Goal: Information Seeking & Learning: Learn about a topic

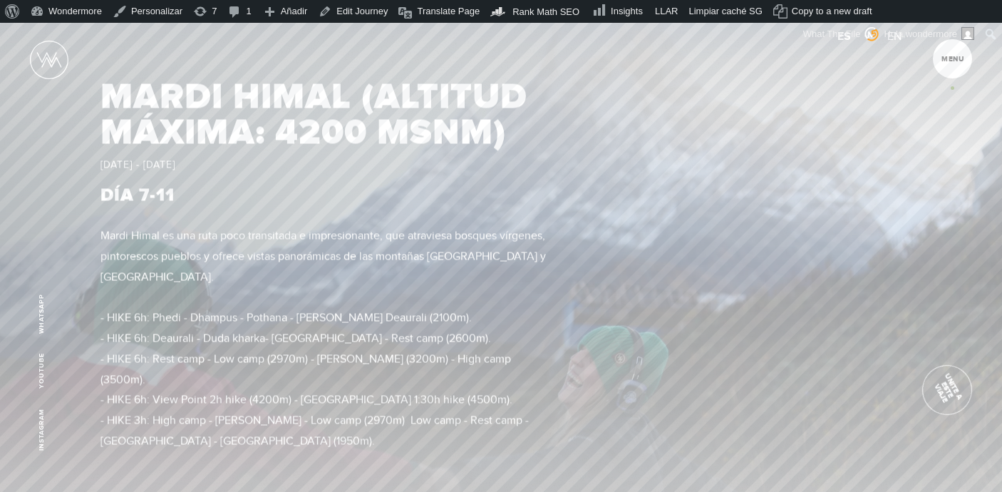
scroll to position [4337, 0]
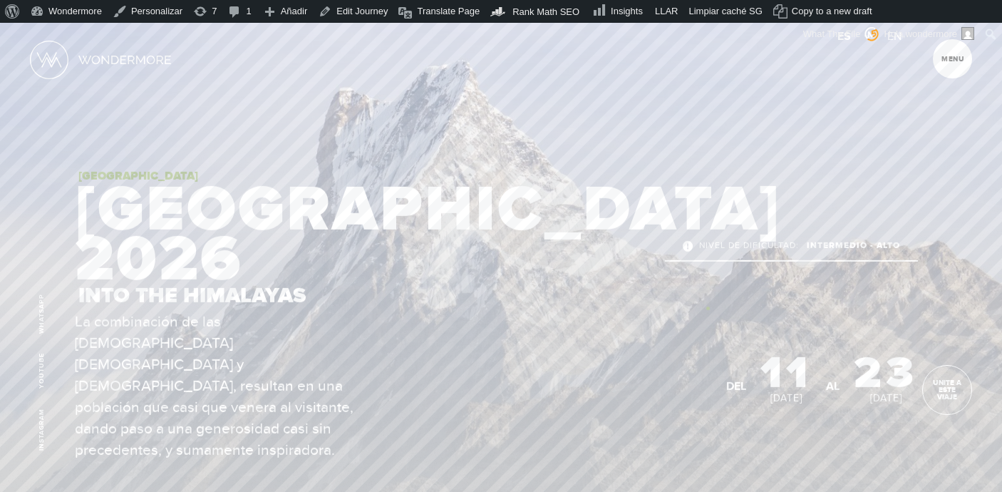
click at [708, 308] on ul "Nivel de dificultad: Intermedio - Alto" at bounding box center [792, 270] width 253 height 81
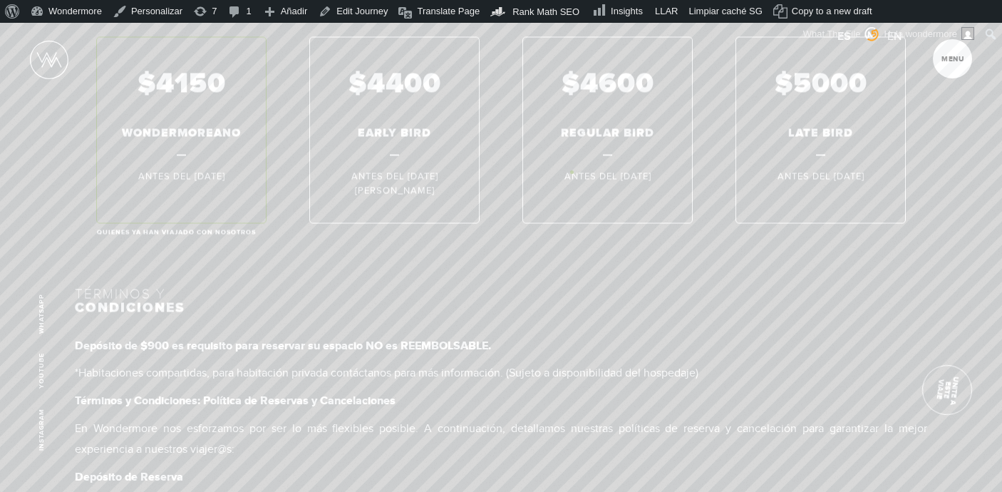
scroll to position [6894, 0]
